Goal: Task Accomplishment & Management: Manage account settings

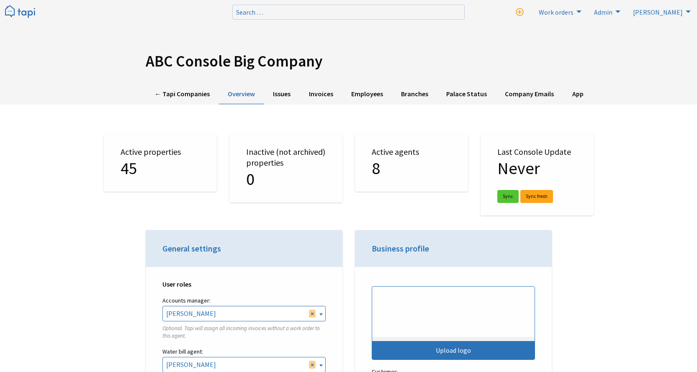
select select "TAPI"
click at [162, 89] on link "← Tapi Companies" at bounding box center [182, 94] width 73 height 21
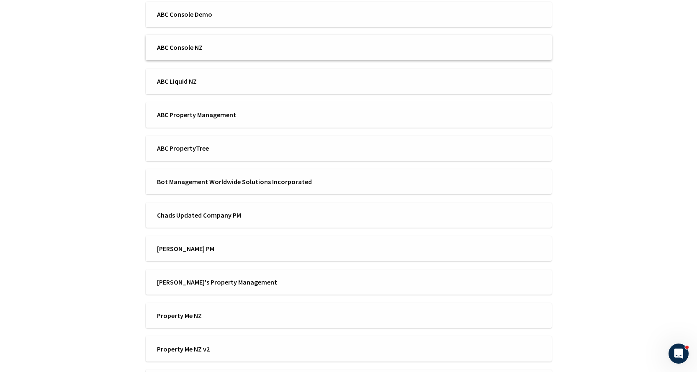
scroll to position [167, 0]
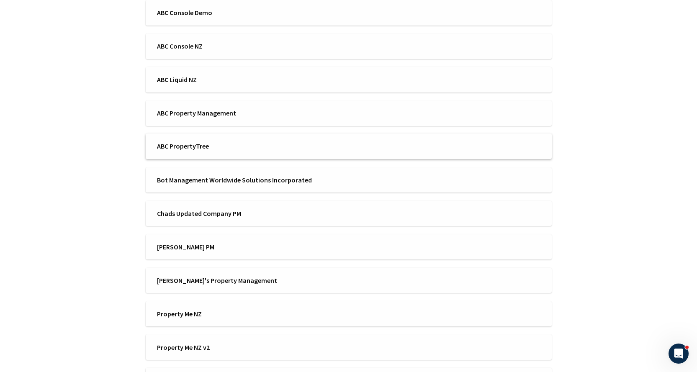
click at [196, 149] on span "ABC PropertyTree" at bounding box center [250, 146] width 186 height 9
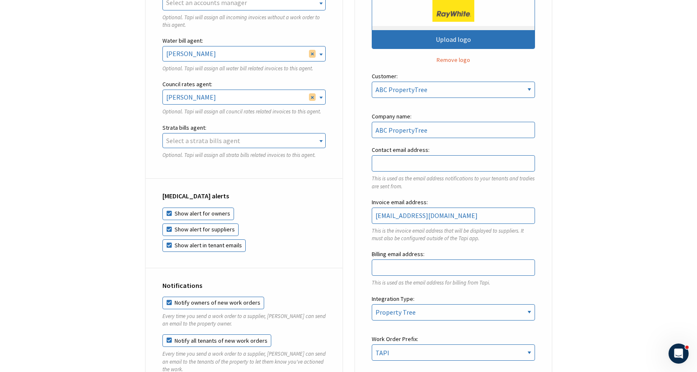
scroll to position [335, 0]
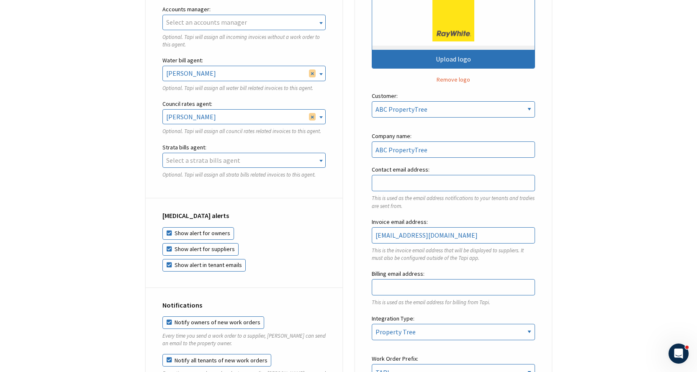
click at [313, 37] on p "Optional. Tapi will assign all incoming invoices without a work order to this a…" at bounding box center [243, 40] width 163 height 15
click at [313, 27] on span "Select an accounts manager" at bounding box center [244, 22] width 162 height 14
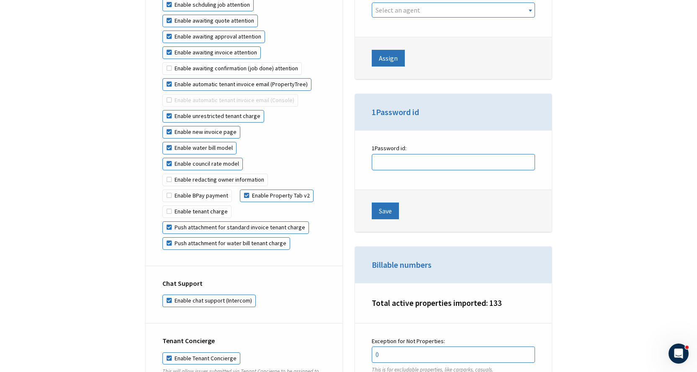
scroll to position [2051, 0]
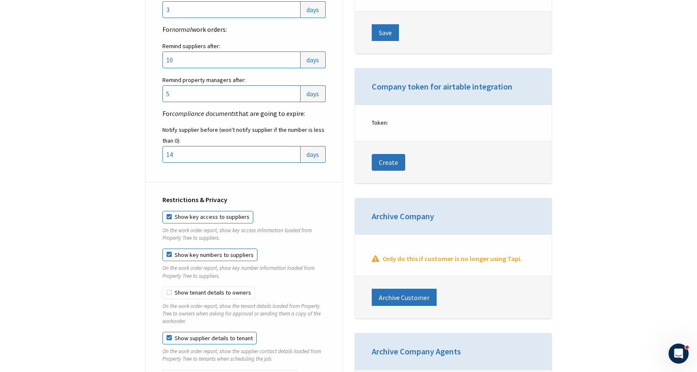
drag, startPoint x: 103, startPoint y: 219, endPoint x: 100, endPoint y: 33, distance: 186.3
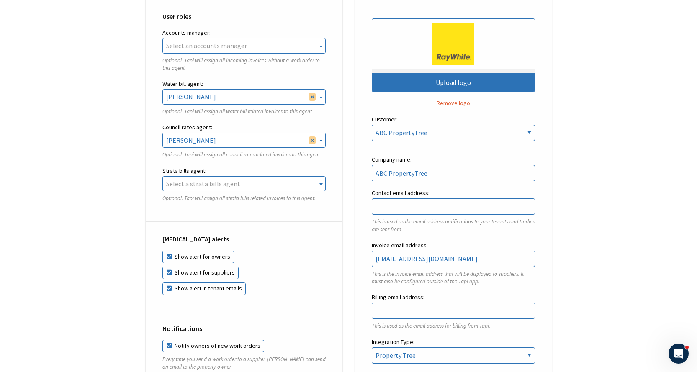
scroll to position [0, 0]
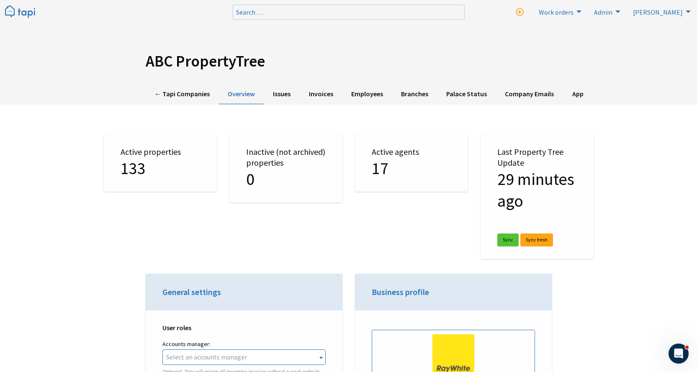
drag, startPoint x: 147, startPoint y: 105, endPoint x: 136, endPoint y: 26, distance: 79.8
click at [164, 86] on link "← Tapi Companies" at bounding box center [182, 94] width 73 height 21
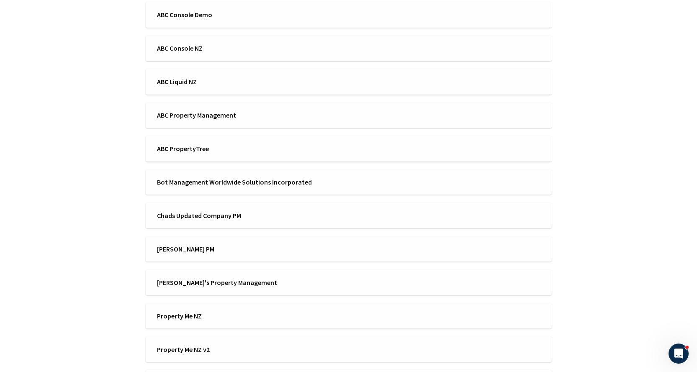
scroll to position [264, 0]
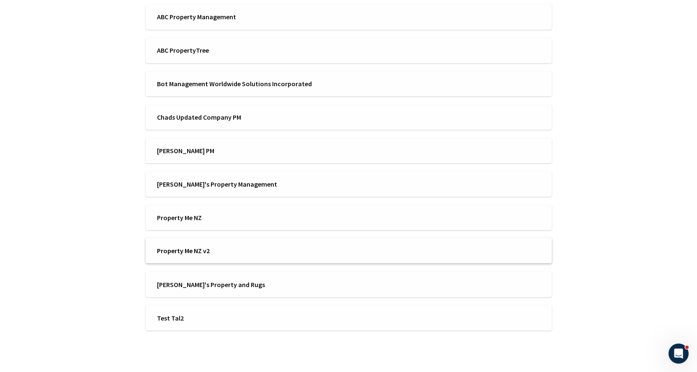
click at [255, 254] on span "Property Me NZ v2" at bounding box center [250, 250] width 186 height 9
